Goal: Transaction & Acquisition: Subscribe to service/newsletter

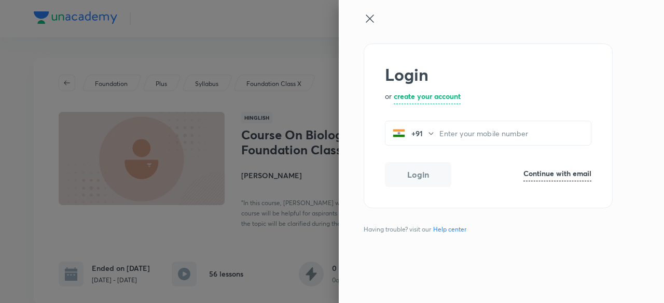
click at [538, 175] on h6 "Continue with email" at bounding box center [557, 173] width 68 height 11
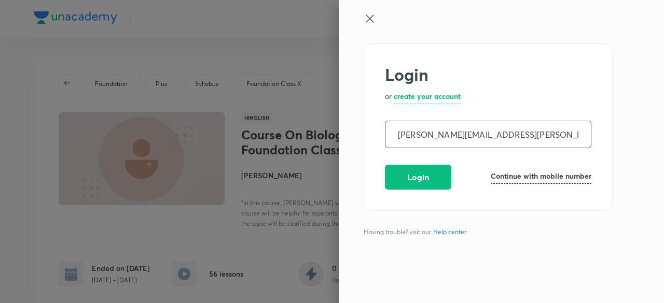
click at [452, 134] on input "vaishnaw.vineeta@unacademy.com" at bounding box center [487, 134] width 205 height 26
type input "vaishnaw.vineeta@unacademy.com"
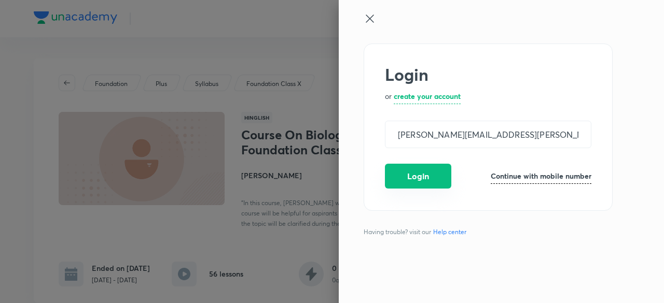
click at [419, 173] on button "Login" at bounding box center [418, 176] width 66 height 25
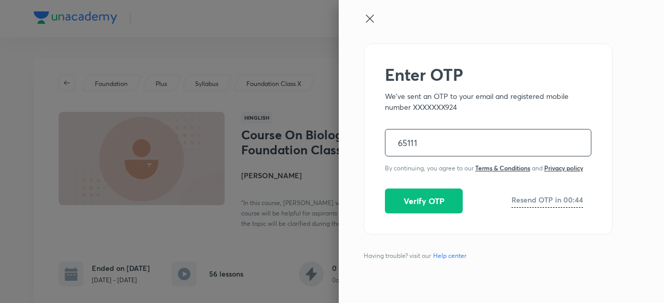
type input "651111"
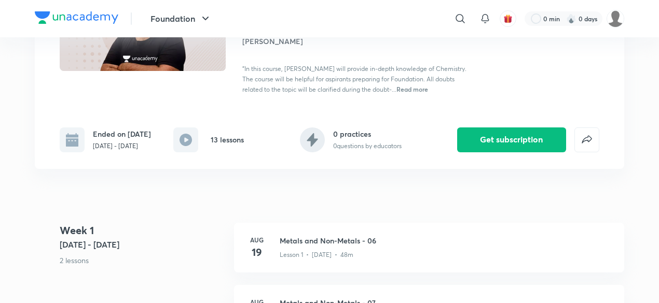
scroll to position [135, 0]
click at [186, 138] on rect at bounding box center [185, 139] width 25 height 25
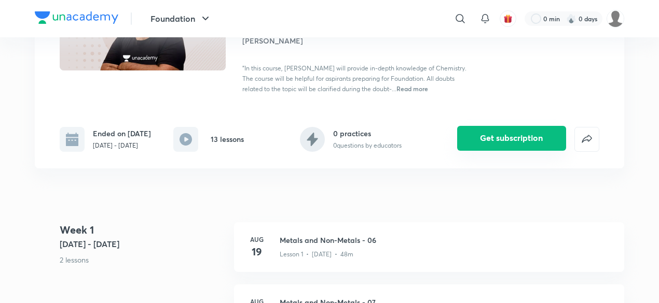
click at [500, 139] on button "Get subscription" at bounding box center [511, 138] width 109 height 25
